Goal: Task Accomplishment & Management: Manage account settings

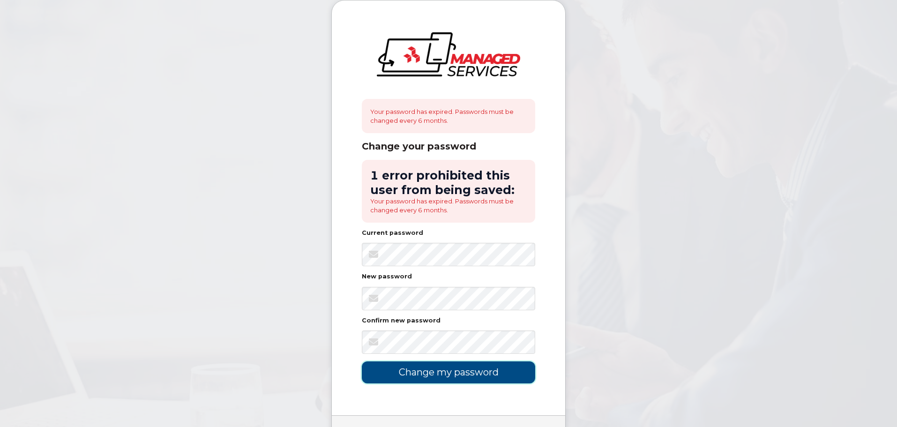
click at [447, 361] on input "Change my password" at bounding box center [448, 372] width 173 height 22
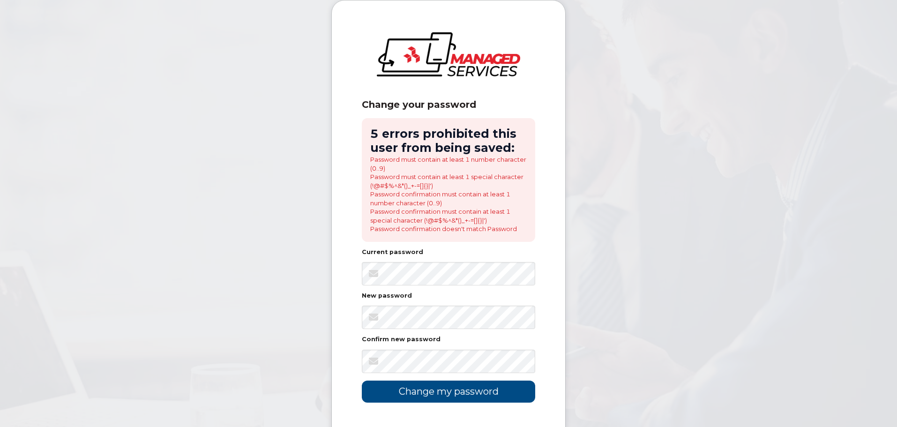
click at [408, 304] on div "New password" at bounding box center [448, 311] width 173 height 36
click at [362, 381] on input "Change my password" at bounding box center [448, 392] width 173 height 22
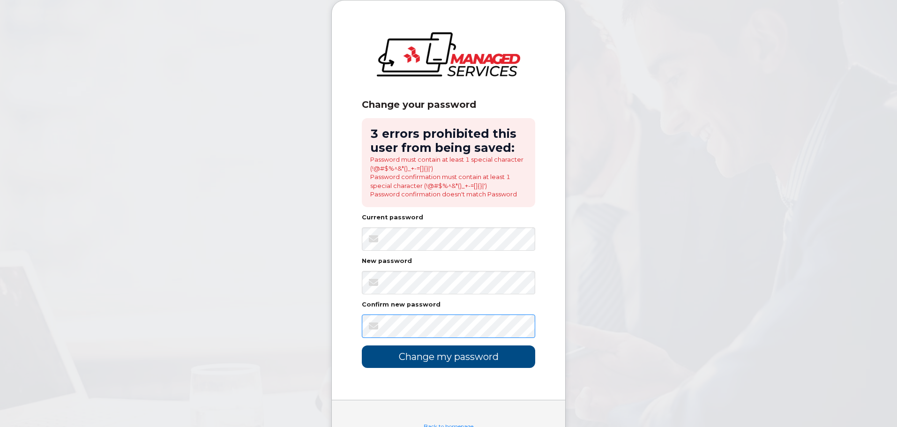
click at [362, 345] on input "Change my password" at bounding box center [448, 356] width 173 height 22
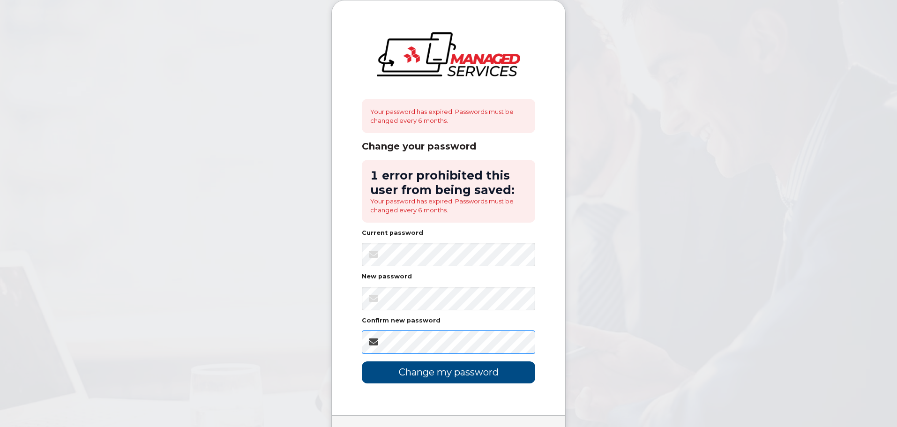
click at [362, 361] on input "Change my password" at bounding box center [448, 372] width 173 height 22
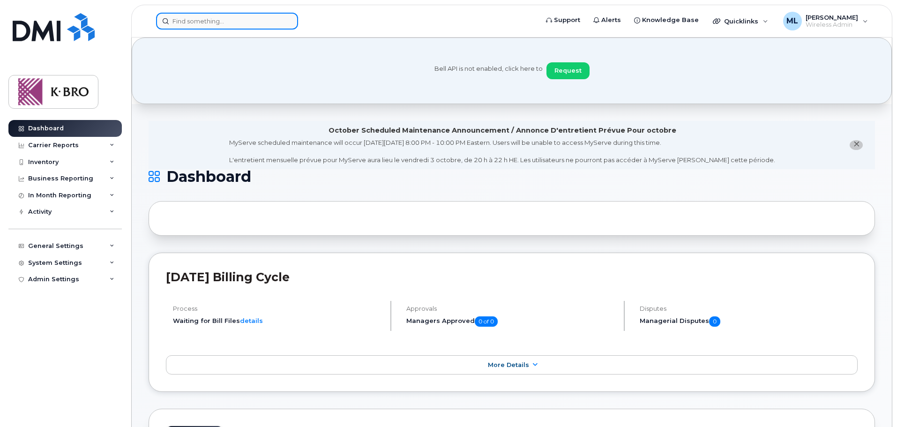
click at [202, 19] on input at bounding box center [227, 21] width 142 height 17
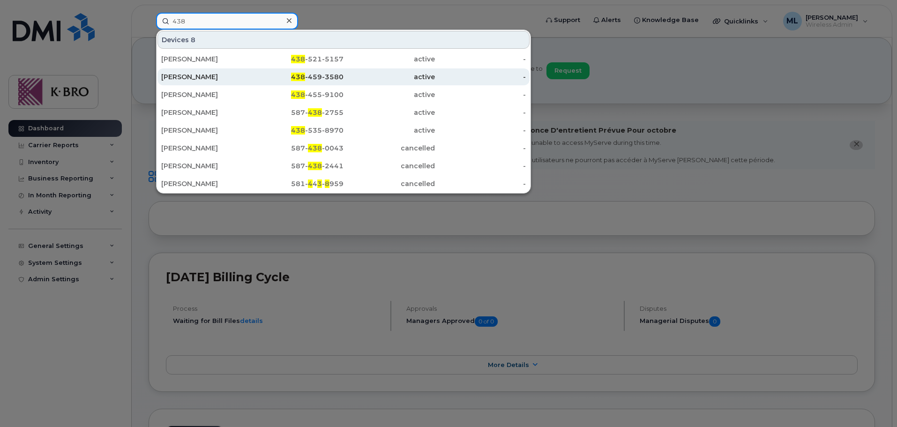
type input "438"
click at [177, 75] on div "[PERSON_NAME]" at bounding box center [206, 76] width 91 height 9
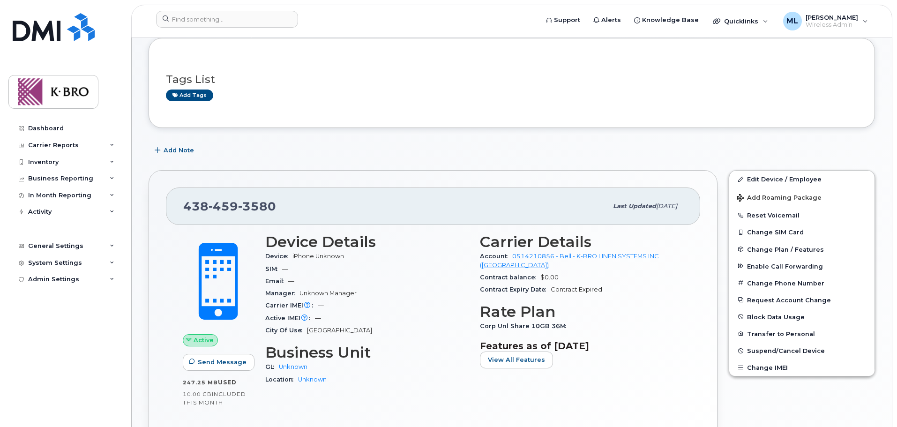
scroll to position [150, 0]
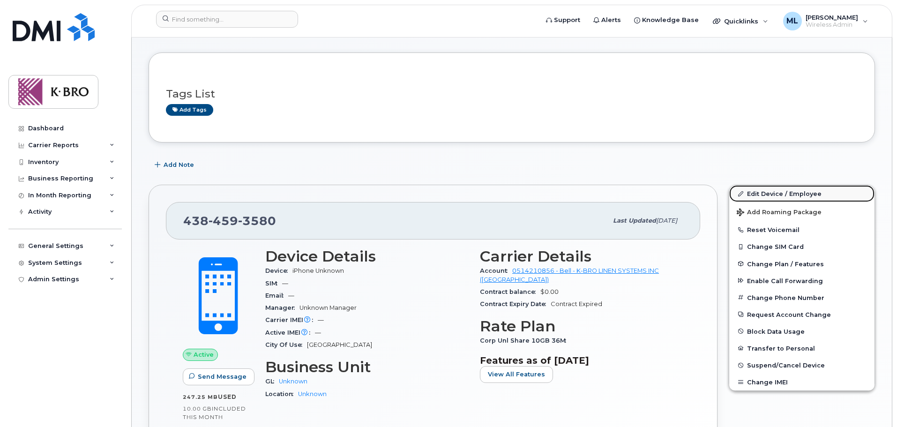
click at [753, 193] on link "Edit Device / Employee" at bounding box center [801, 193] width 145 height 17
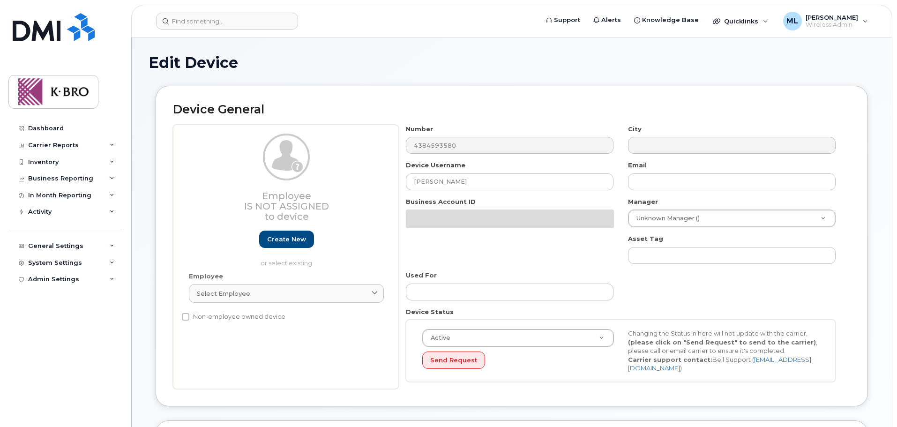
select select "4676898"
select select "4676899"
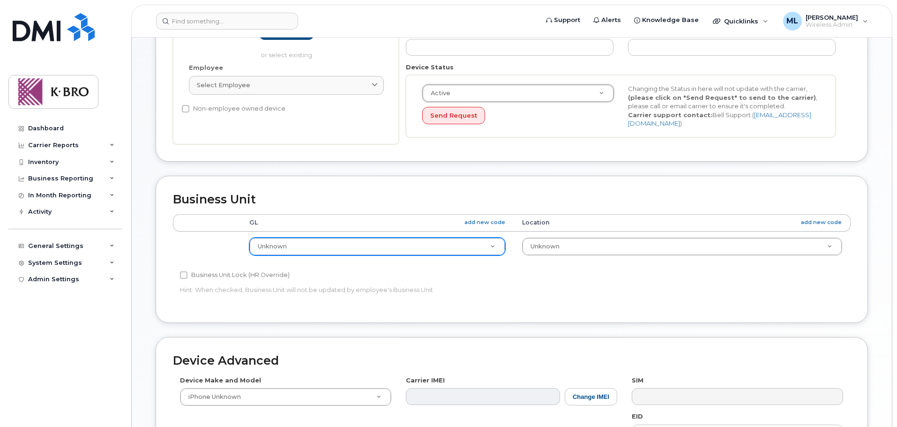
scroll to position [328, 0]
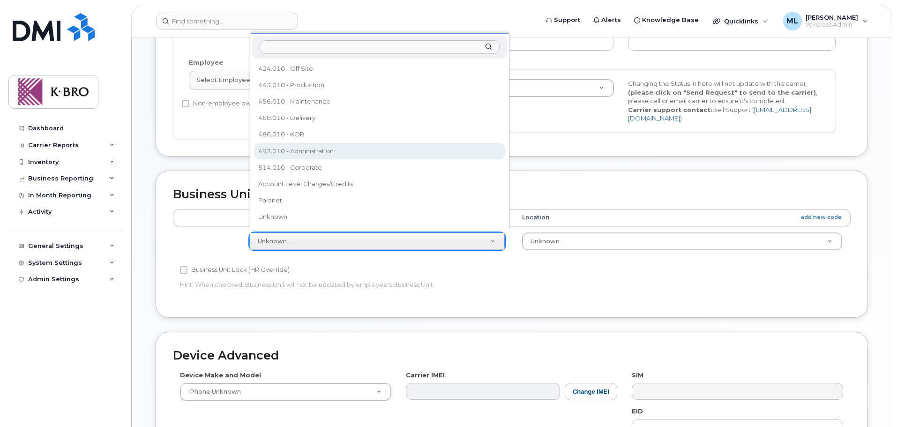
select select "4676905"
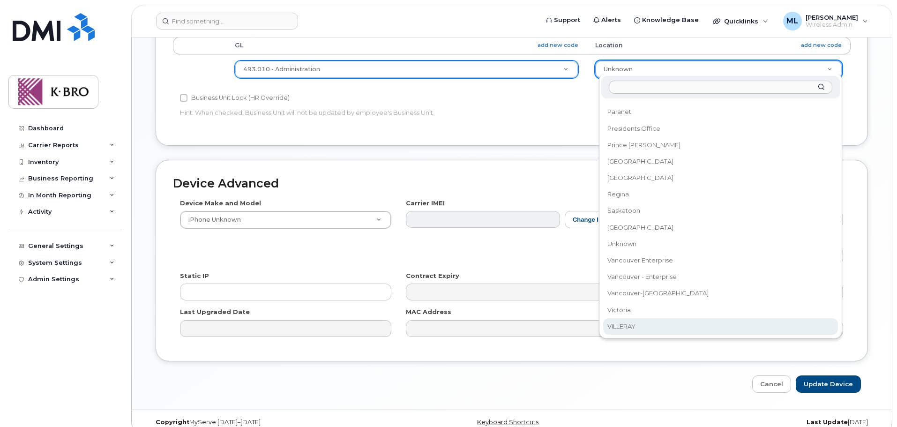
scroll to position [509, 0]
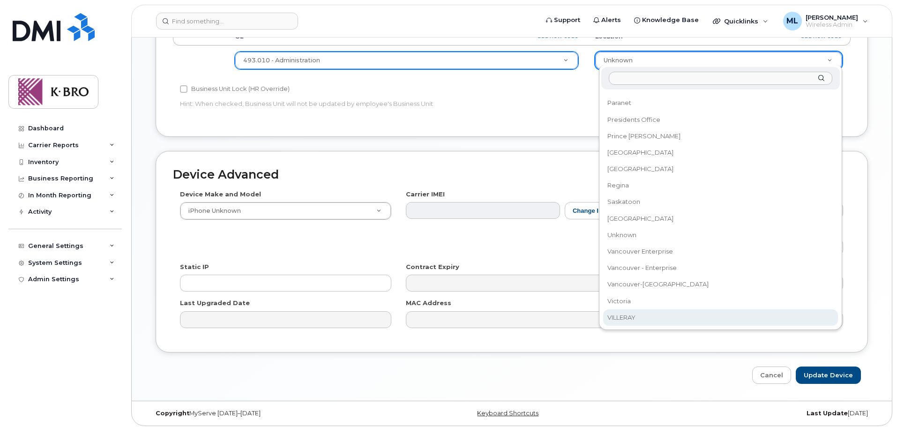
select select "29581515"
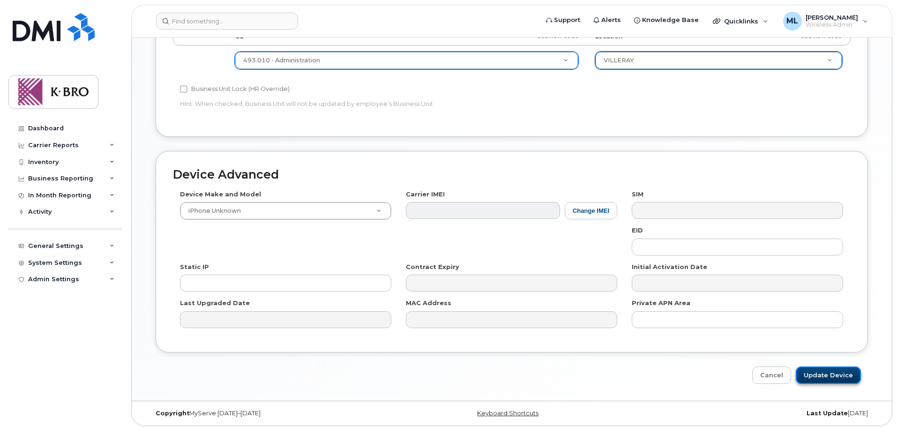
click at [825, 369] on input "Update Device" at bounding box center [828, 374] width 65 height 17
type input "Saving..."
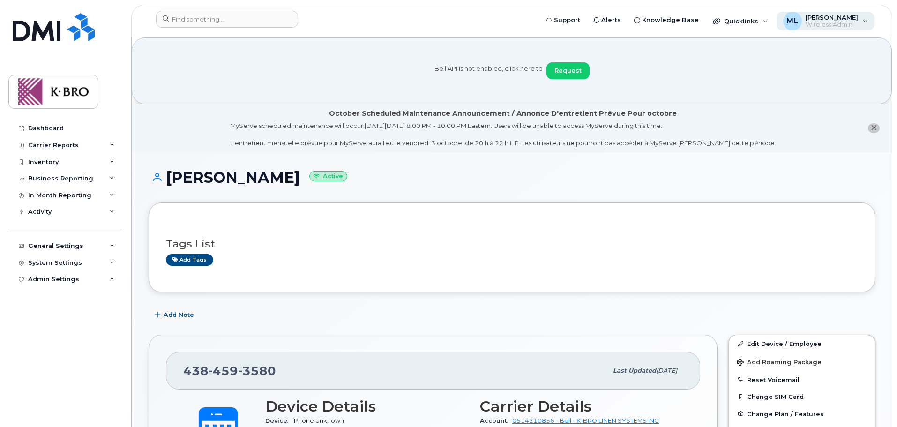
click at [828, 17] on span "[PERSON_NAME]" at bounding box center [832, 17] width 52 height 7
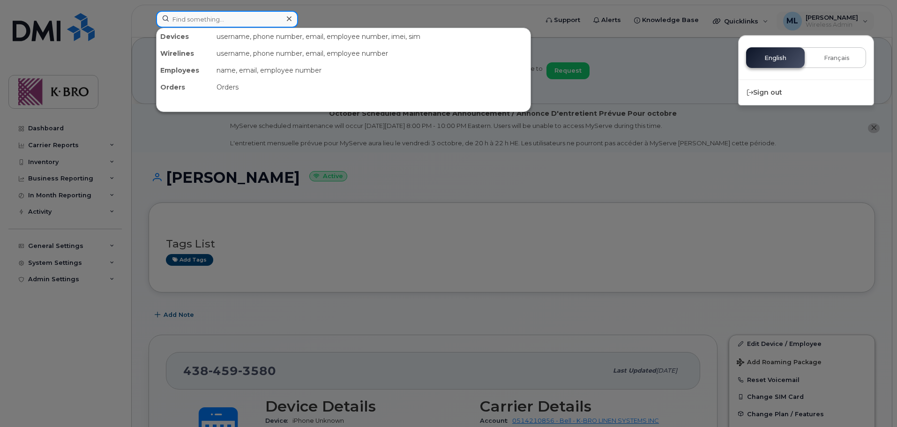
click at [199, 21] on input at bounding box center [227, 19] width 142 height 17
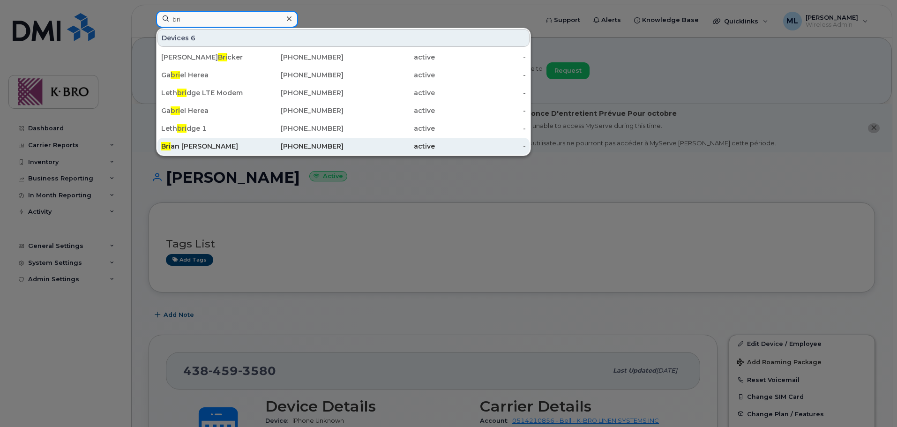
type input "bri"
click at [205, 150] on div "Bri an [PERSON_NAME]" at bounding box center [206, 146] width 91 height 9
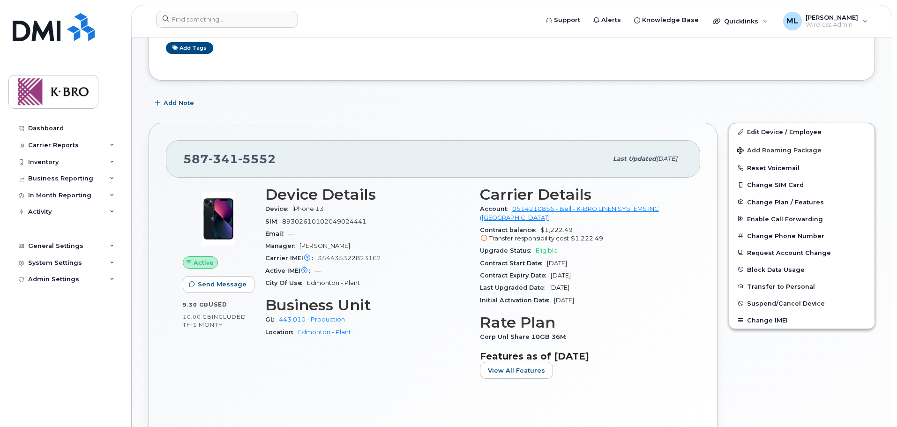
scroll to position [281, 0]
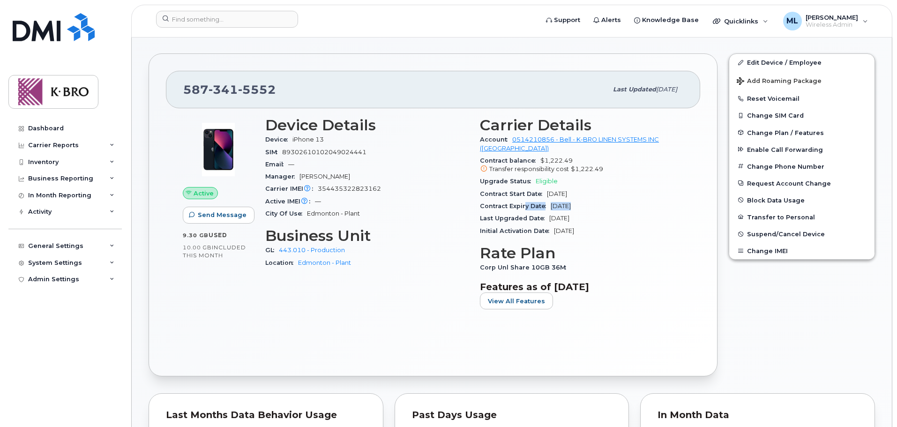
drag, startPoint x: 523, startPoint y: 194, endPoint x: 572, endPoint y: 202, distance: 49.8
click at [572, 202] on div "Contract Expiry Date [DATE]" at bounding box center [581, 206] width 203 height 12
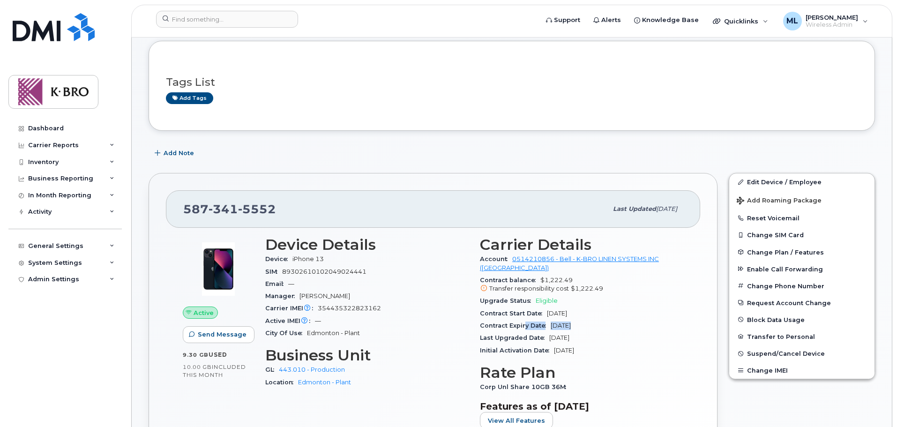
scroll to position [0, 0]
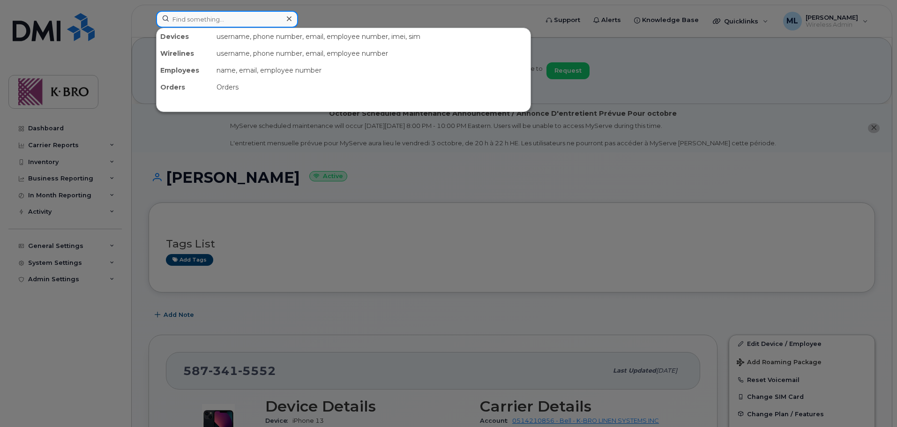
click at [198, 23] on input at bounding box center [227, 19] width 142 height 17
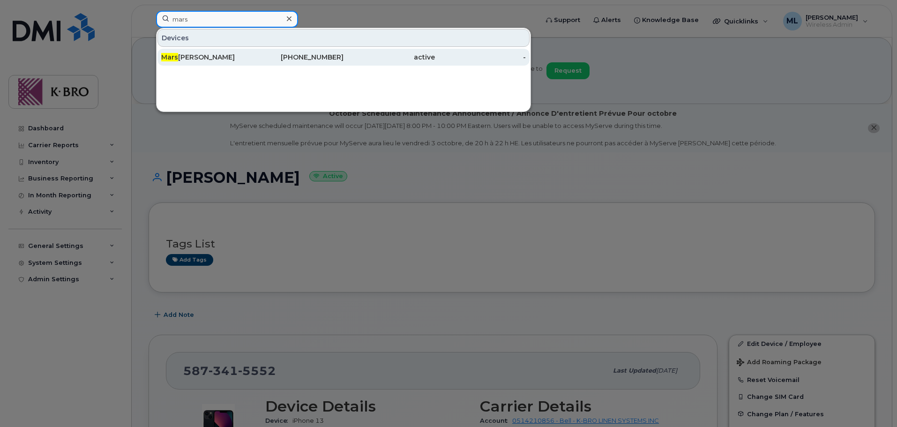
type input "mars"
click at [261, 57] on div "780-340-5276" at bounding box center [298, 56] width 91 height 9
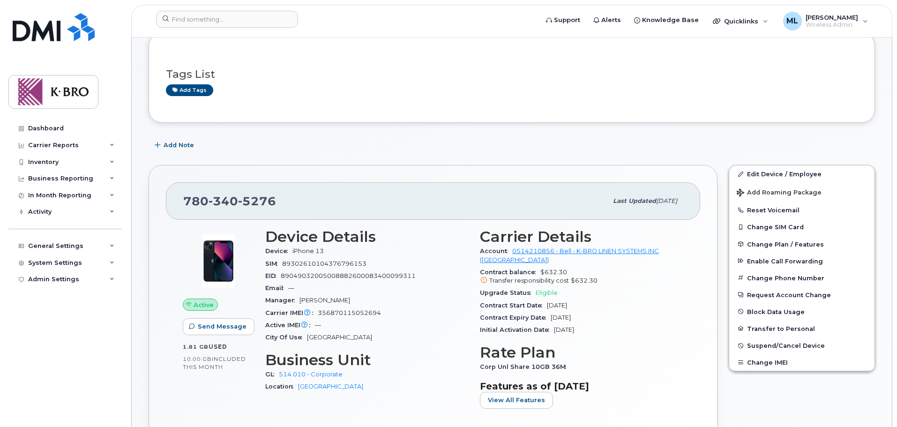
scroll to position [187, 0]
